Goal: Find specific page/section: Find specific page/section

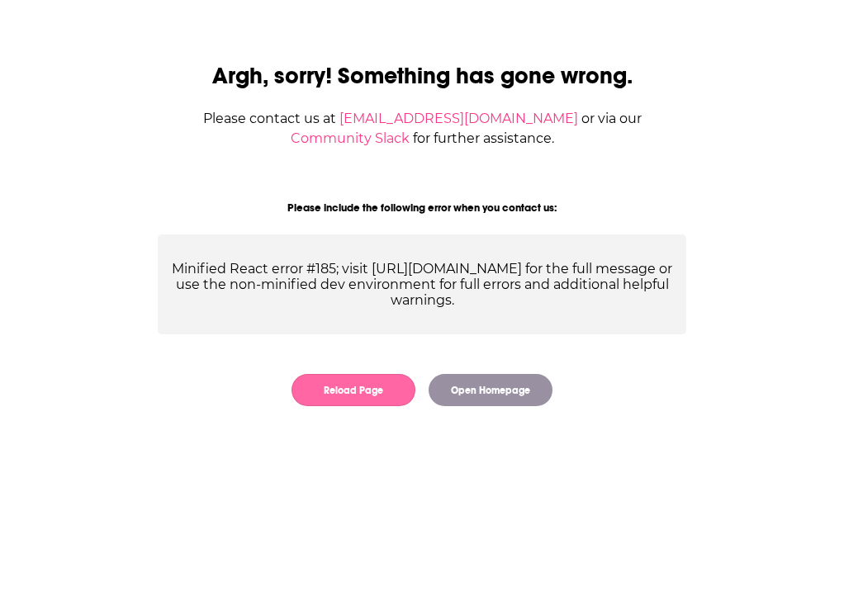
click at [302, 384] on button "Reload Page" at bounding box center [353, 390] width 124 height 32
